Goal: Find specific page/section: Find specific page/section

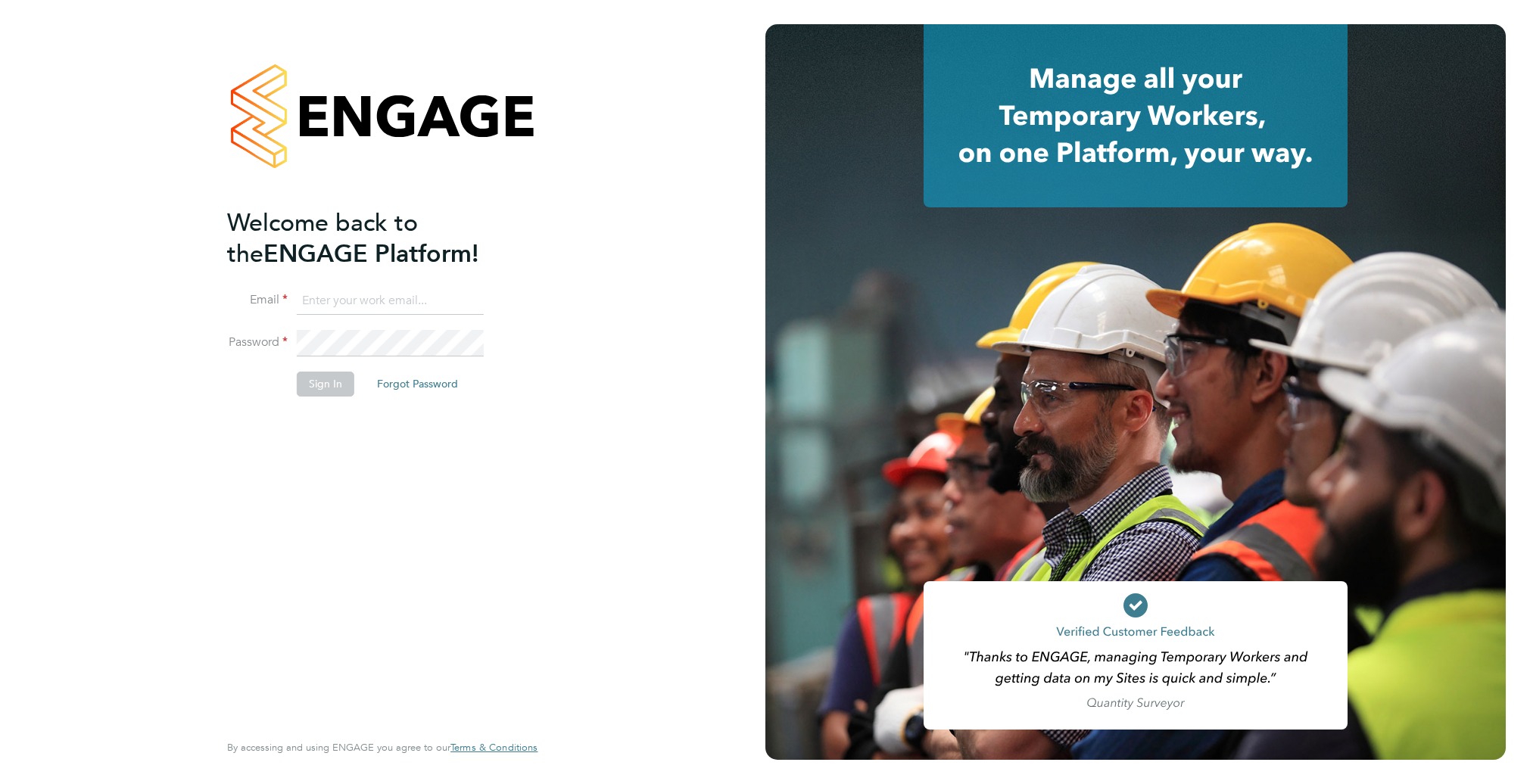
type input "supportuser4@engagetech.com"
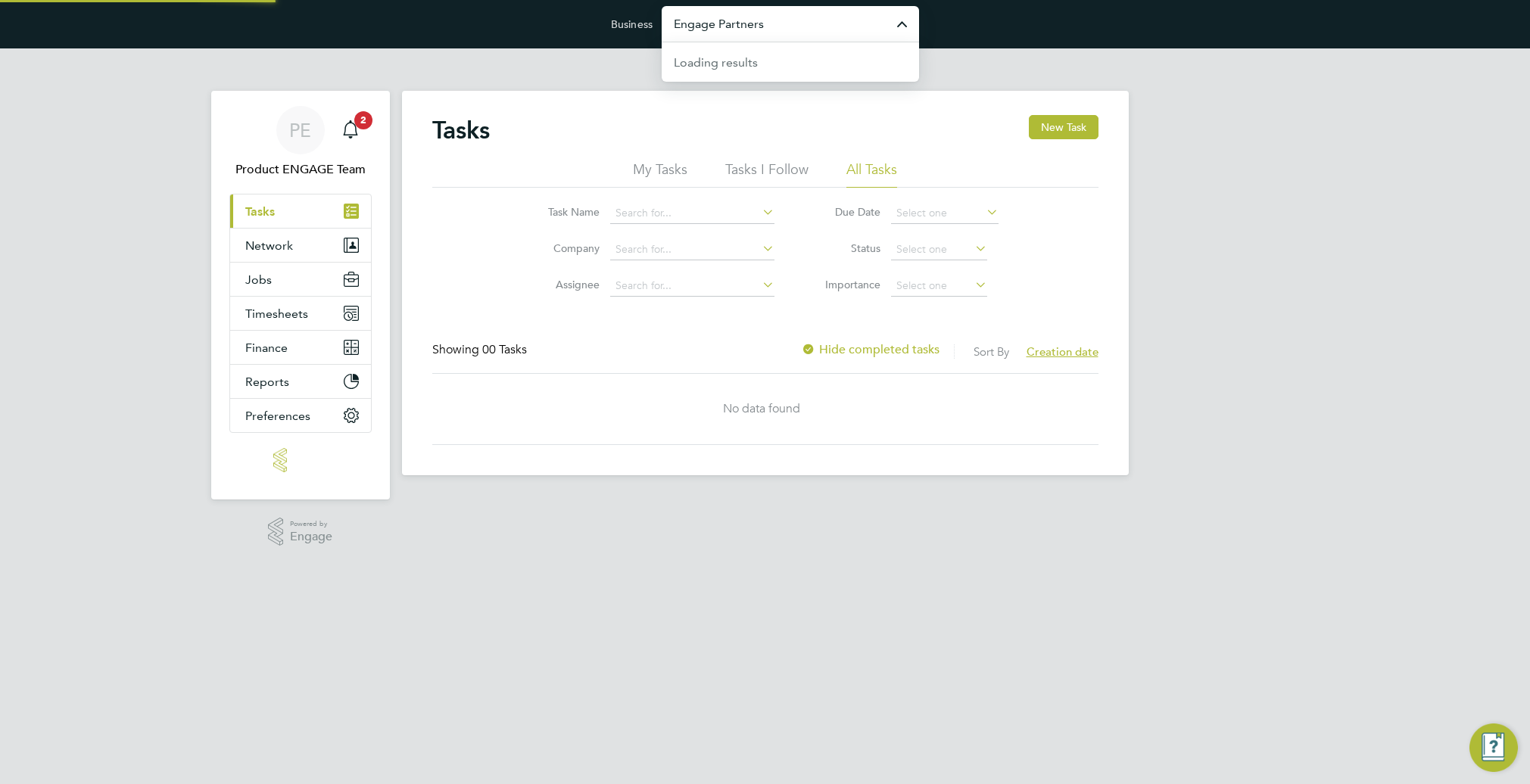
click at [845, 19] on input "Engage Partners" at bounding box center [790, 24] width 257 height 35
click at [820, 56] on li "New City College Limited" at bounding box center [790, 60] width 257 height 37
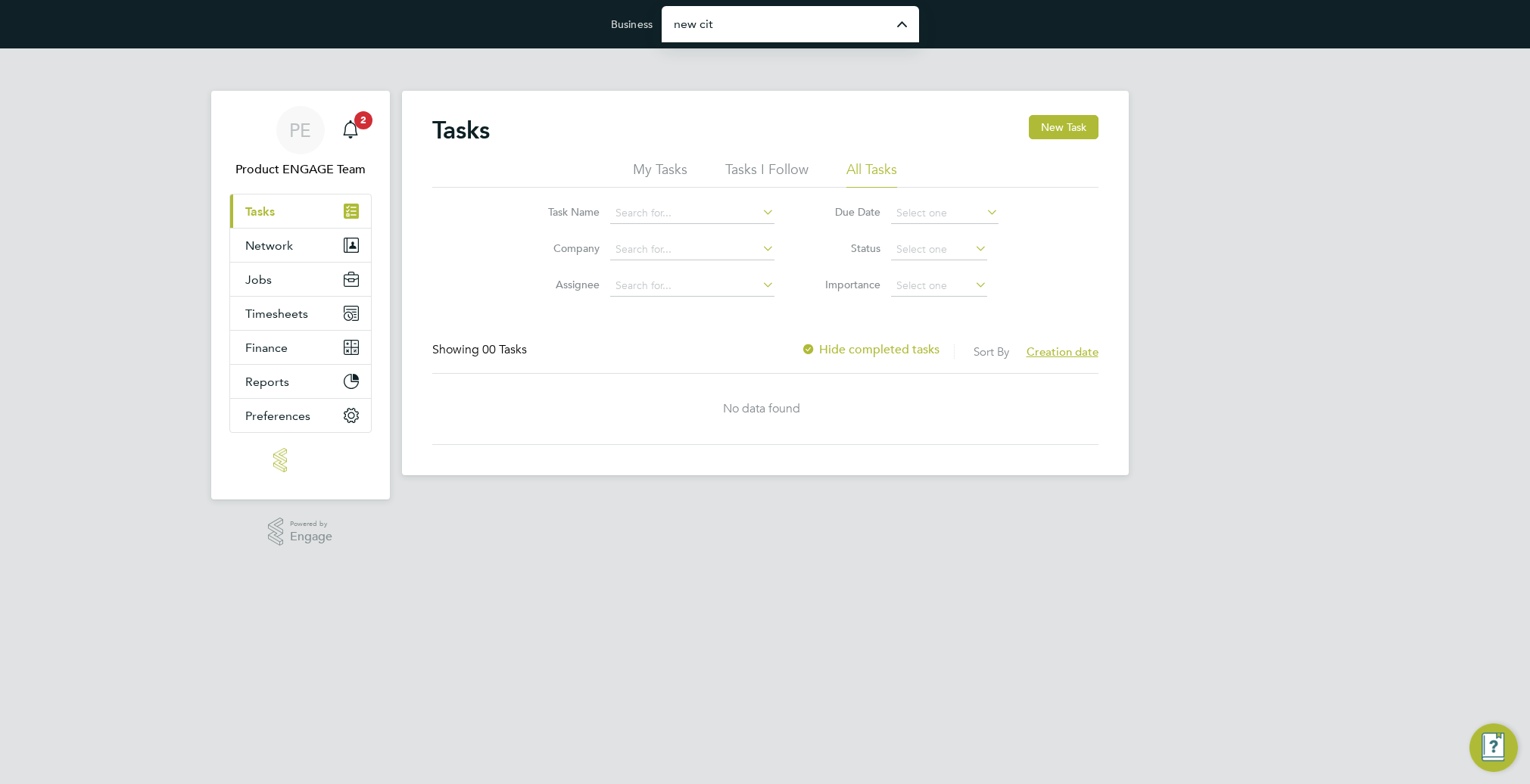
type input "New City College Limited"
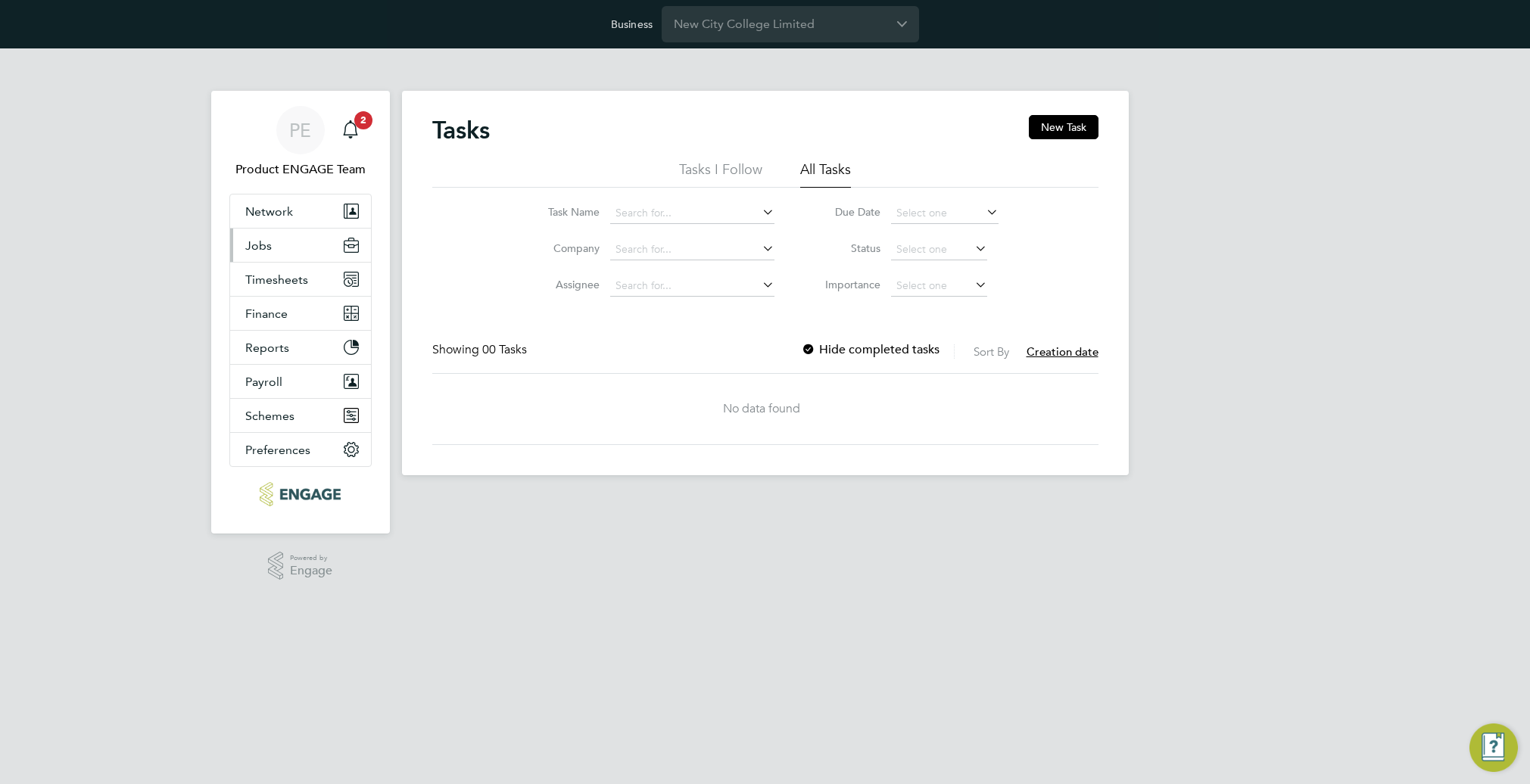
click at [275, 249] on button "Jobs" at bounding box center [301, 246] width 141 height 34
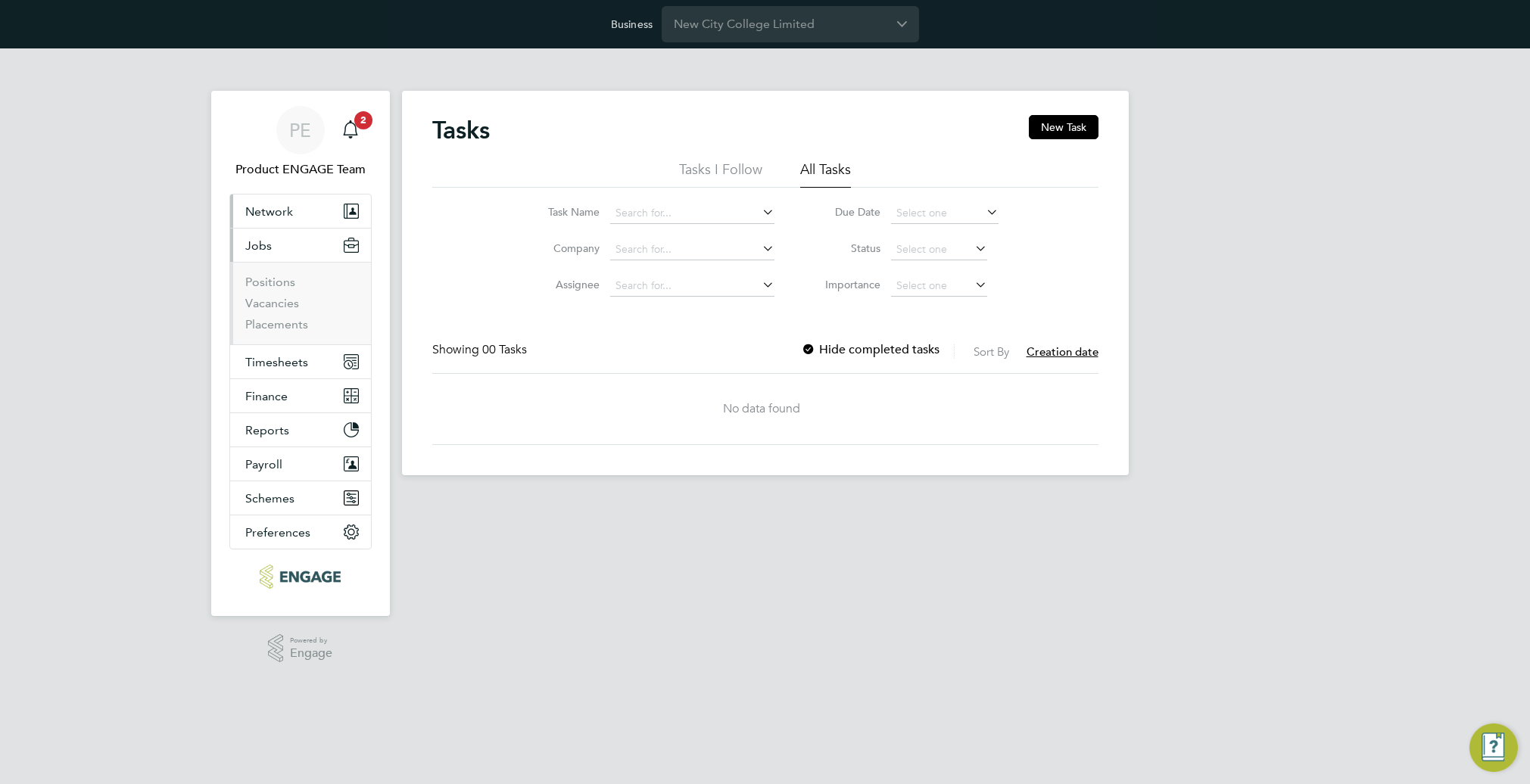
click at [280, 212] on span "Network" at bounding box center [269, 211] width 47 height 15
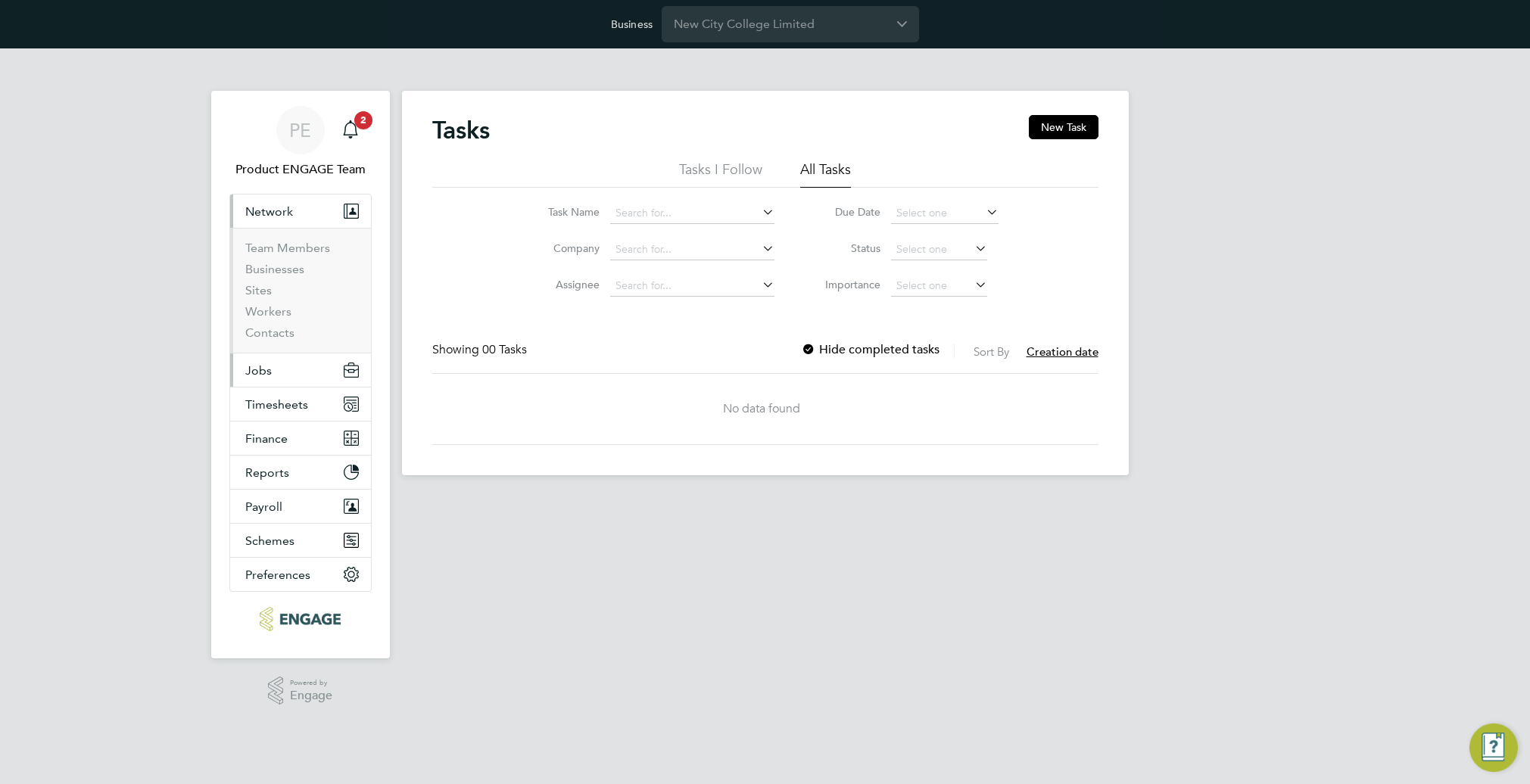
click at [273, 370] on button "Jobs" at bounding box center [301, 371] width 141 height 34
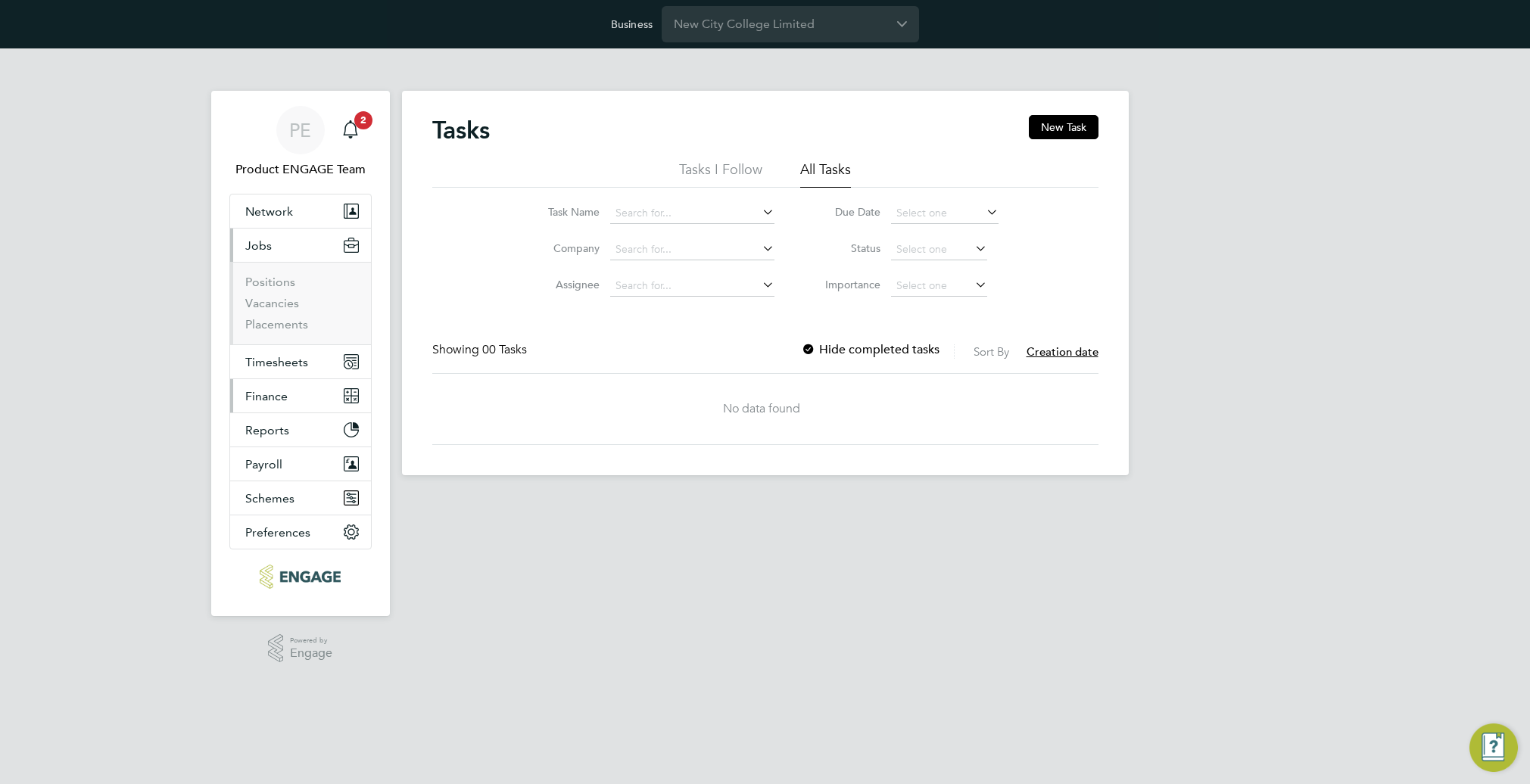
click at [286, 394] on span "Finance" at bounding box center [266, 396] width 42 height 15
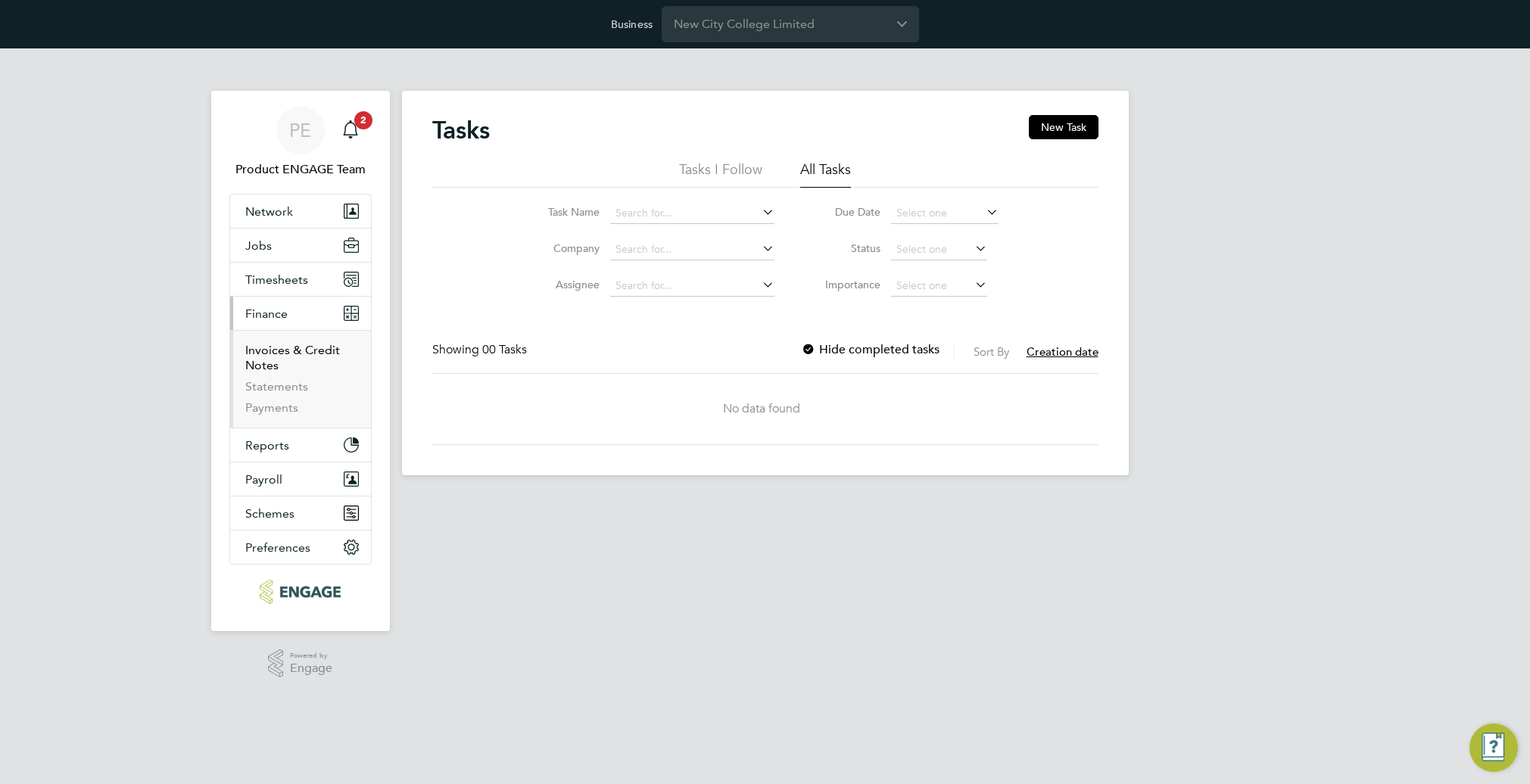
click at [276, 360] on link "Invoices & Credit Notes" at bounding box center [293, 358] width 95 height 30
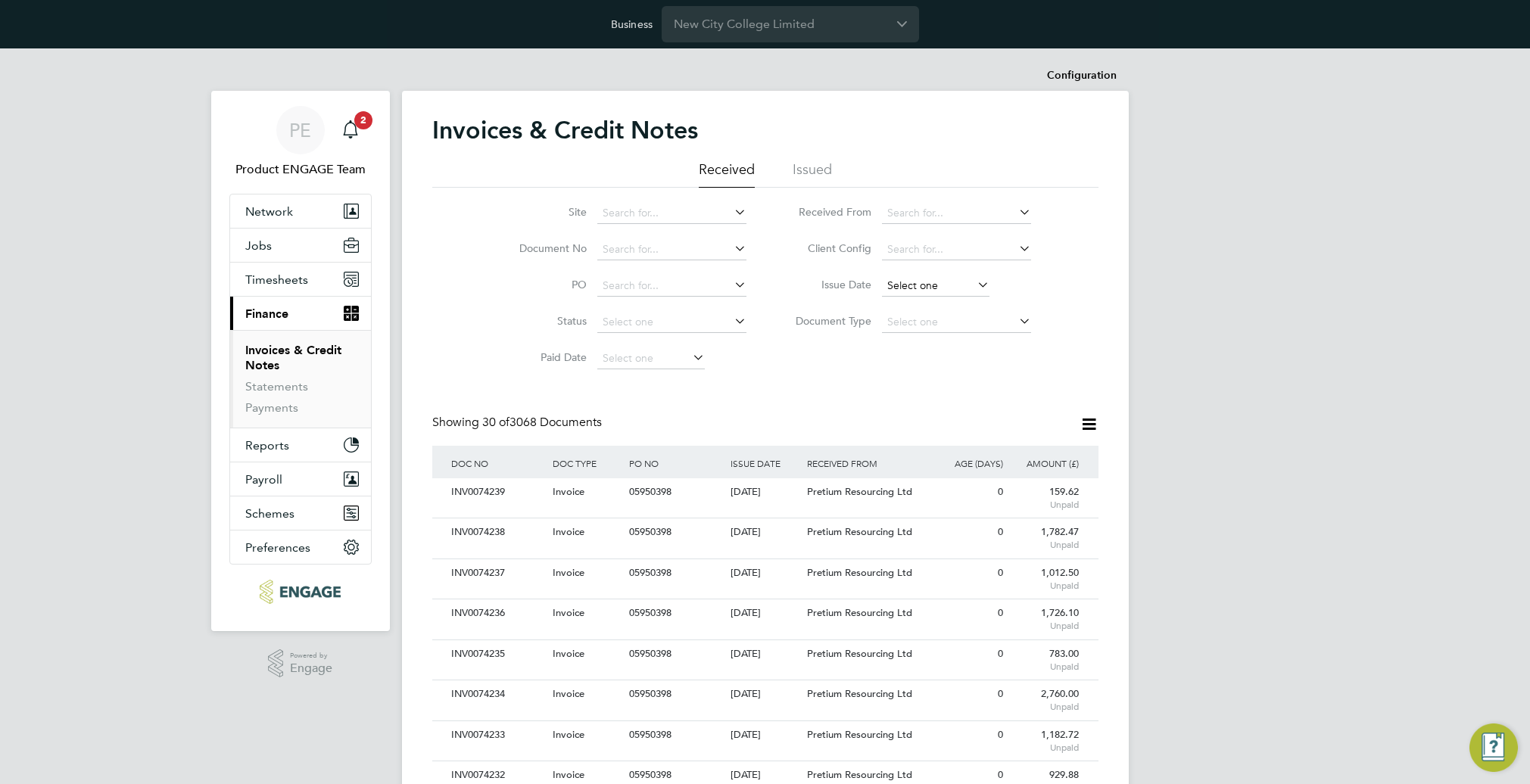
click at [945, 289] on input at bounding box center [936, 286] width 107 height 21
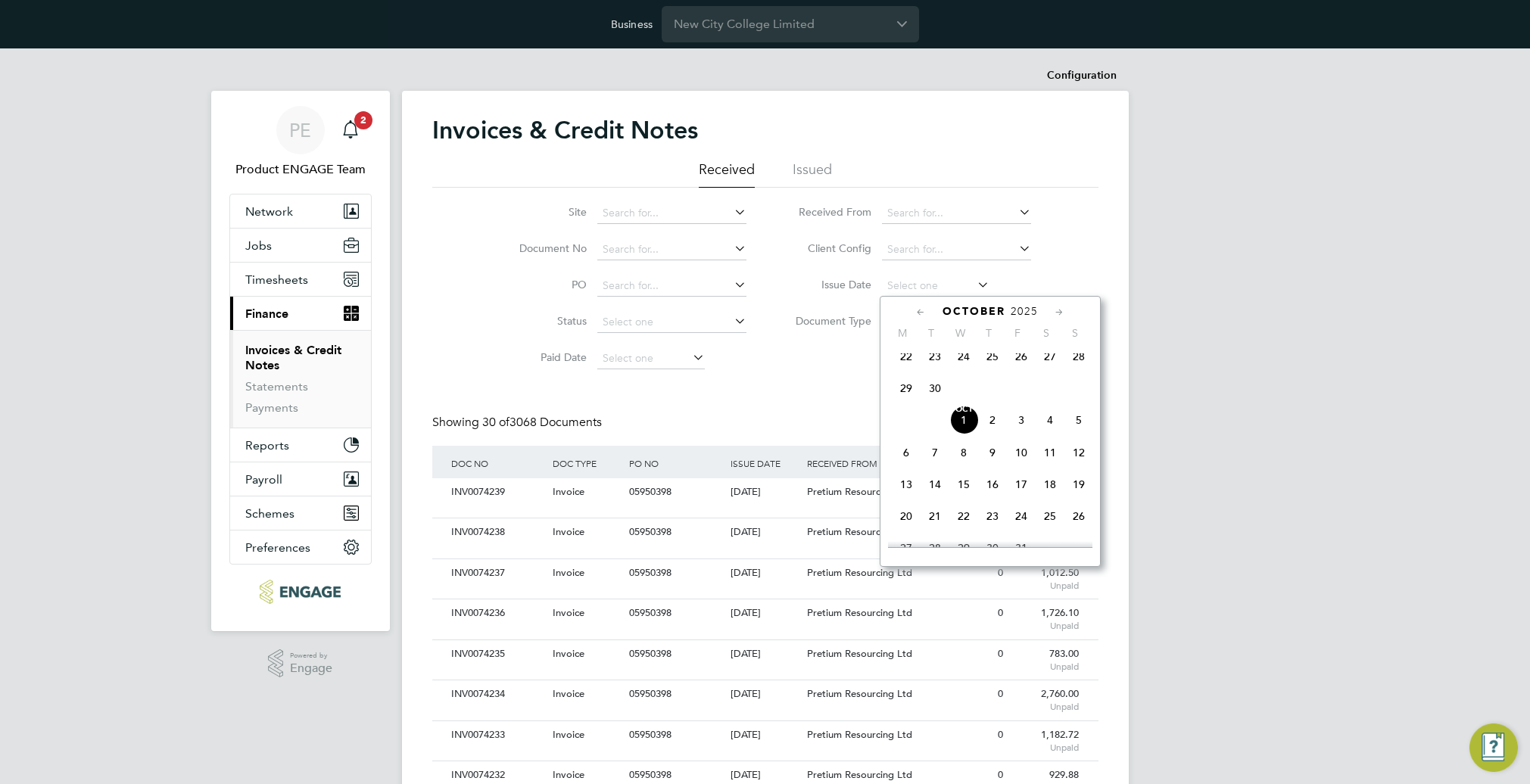
click at [968, 435] on span "Oct 1" at bounding box center [964, 420] width 29 height 29
type input "01 Oct 2025"
